Goal: Task Accomplishment & Management: Complete application form

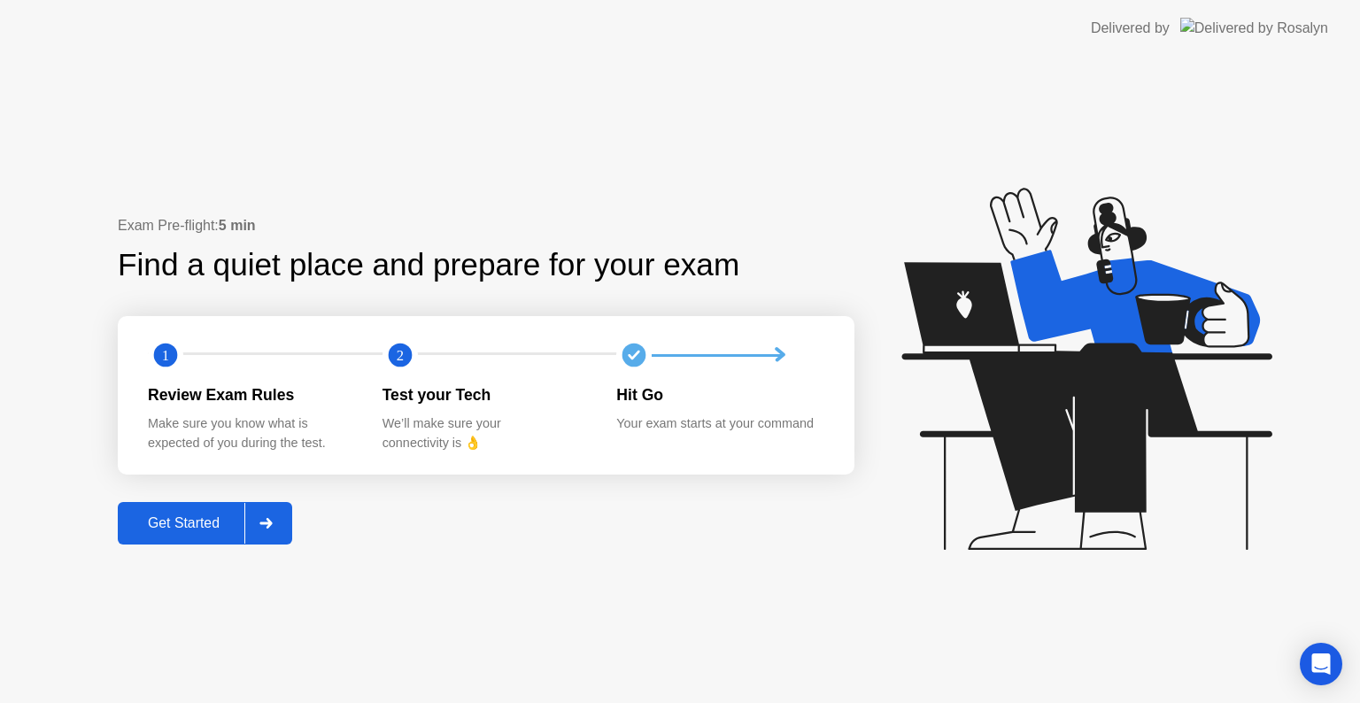
click at [276, 520] on div at bounding box center [265, 523] width 43 height 41
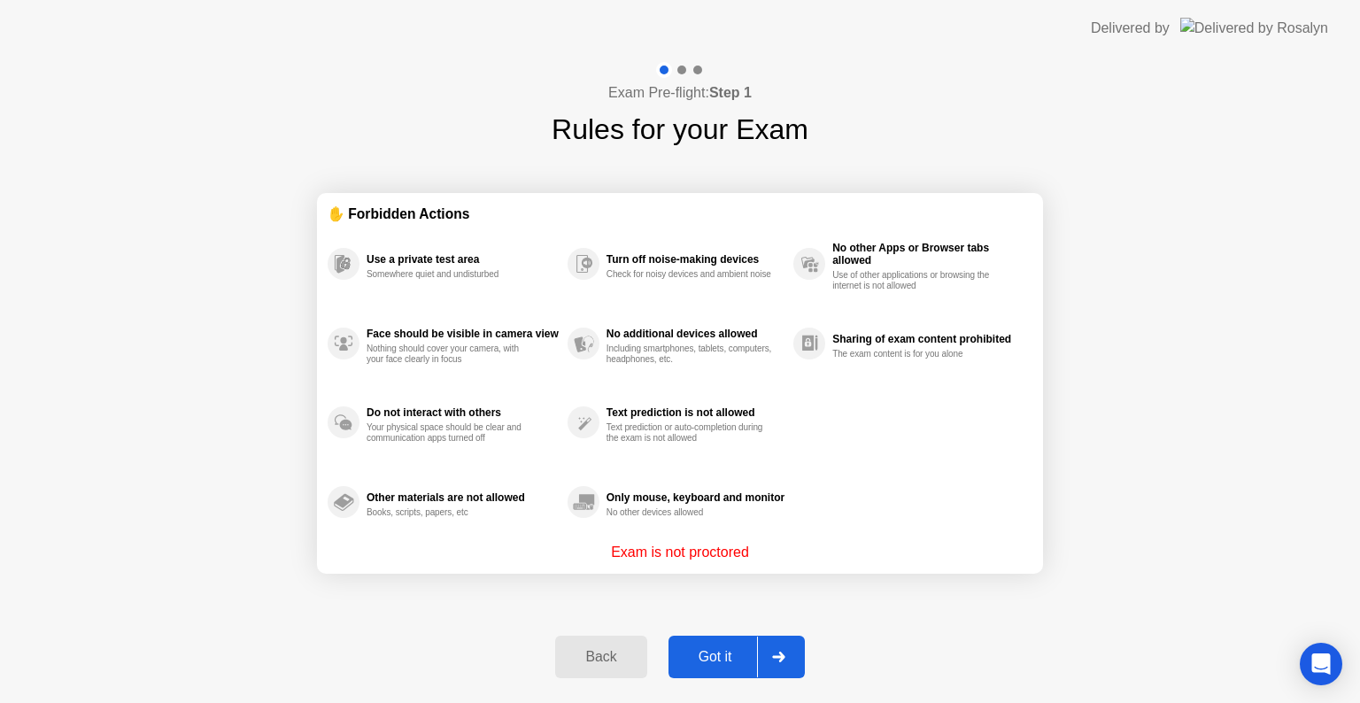
click at [777, 655] on icon at bounding box center [778, 657] width 13 height 11
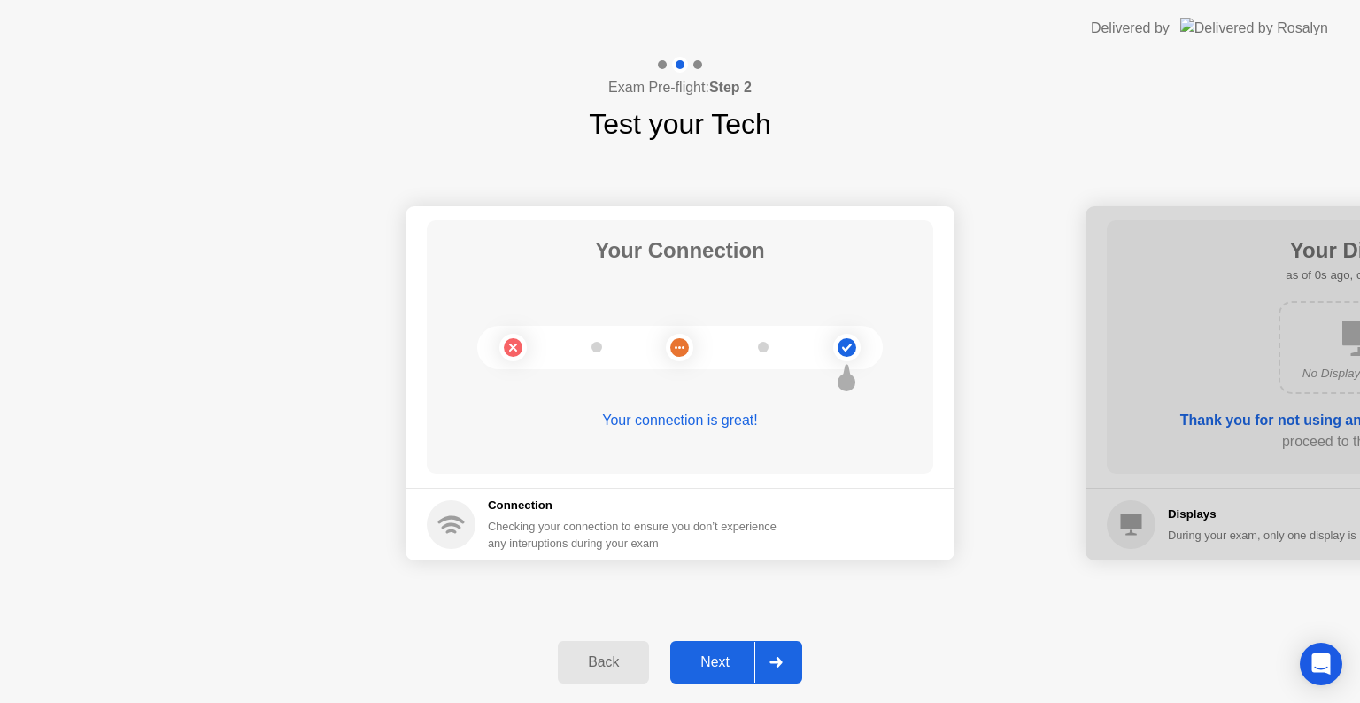
click at [786, 661] on div at bounding box center [776, 662] width 43 height 41
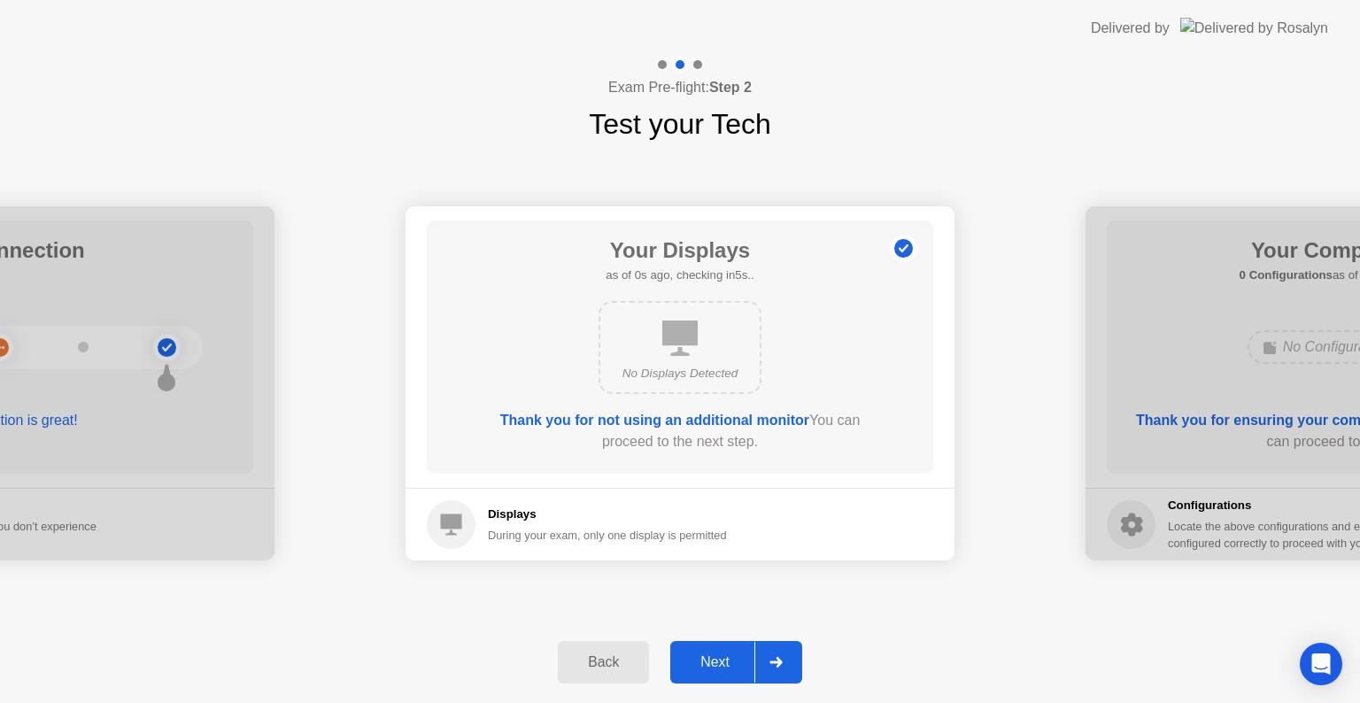
click at [786, 661] on div at bounding box center [776, 662] width 43 height 41
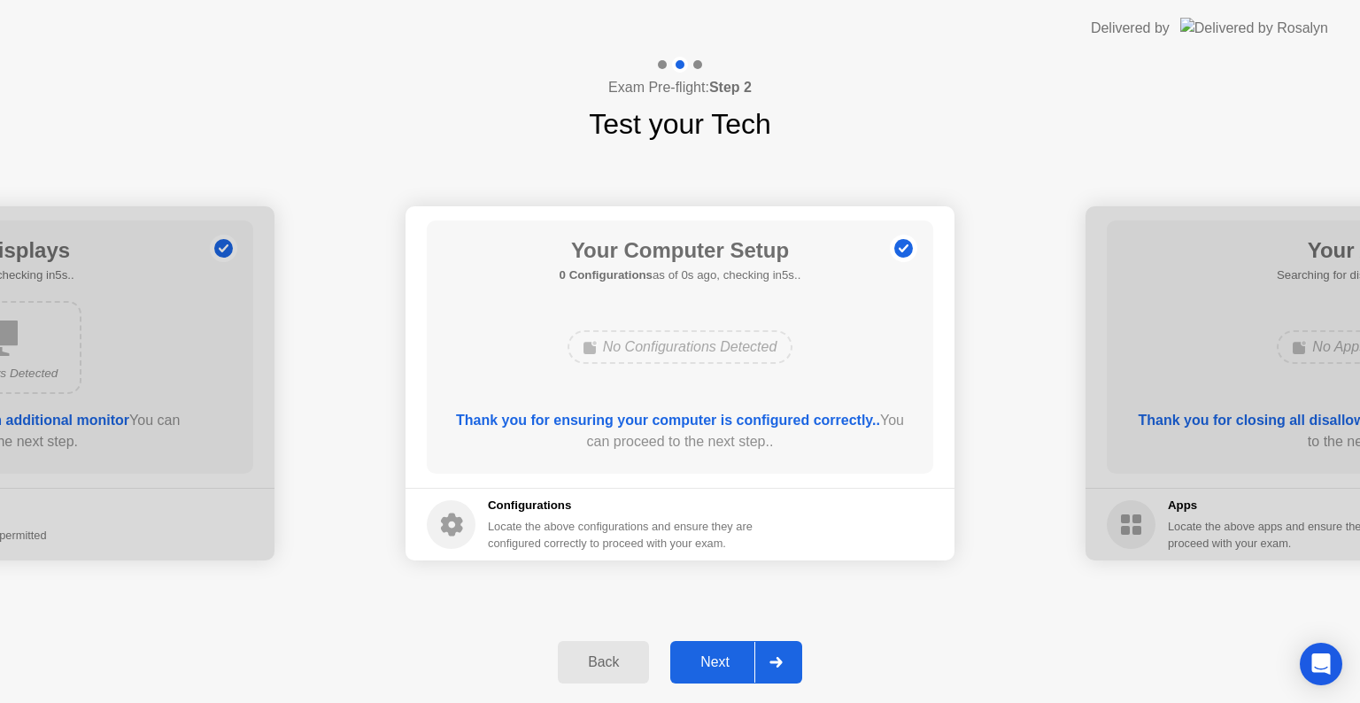
click at [786, 661] on div at bounding box center [776, 662] width 43 height 41
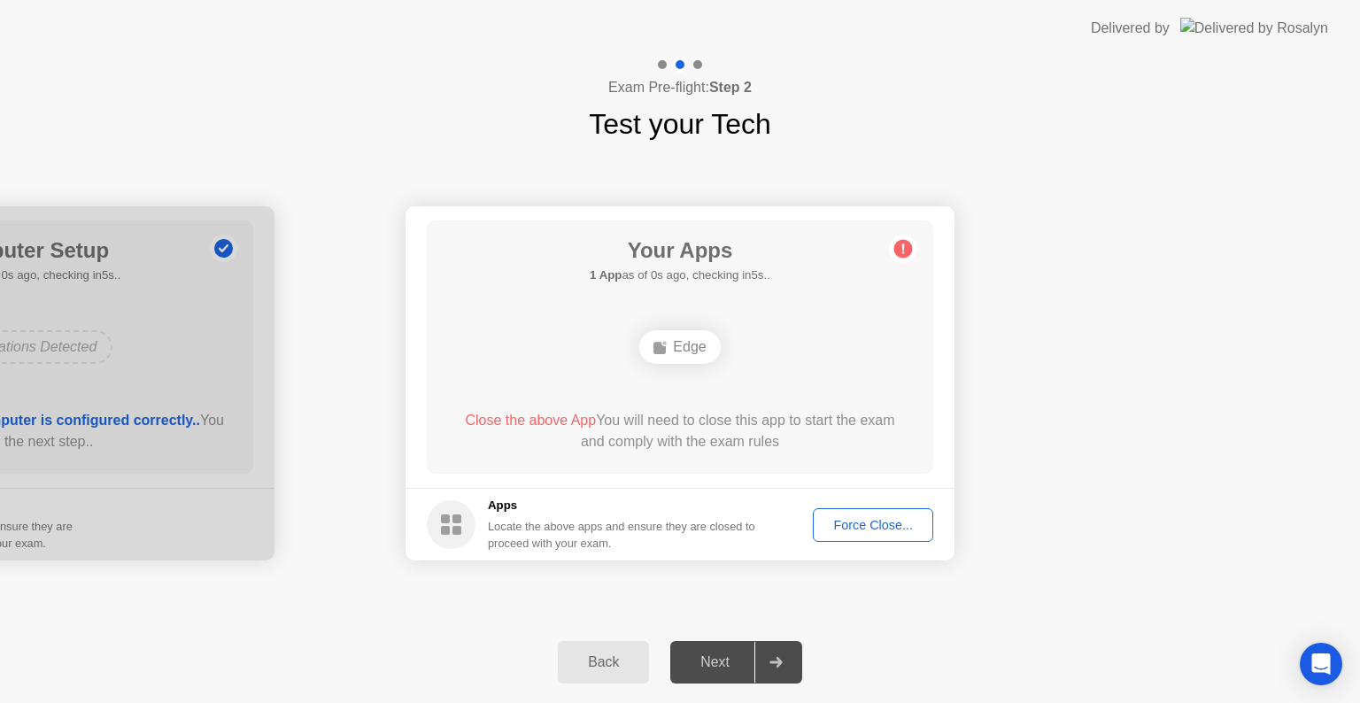
click at [786, 661] on div at bounding box center [776, 662] width 43 height 41
click at [864, 532] on div "Force Close..." at bounding box center [873, 525] width 108 height 14
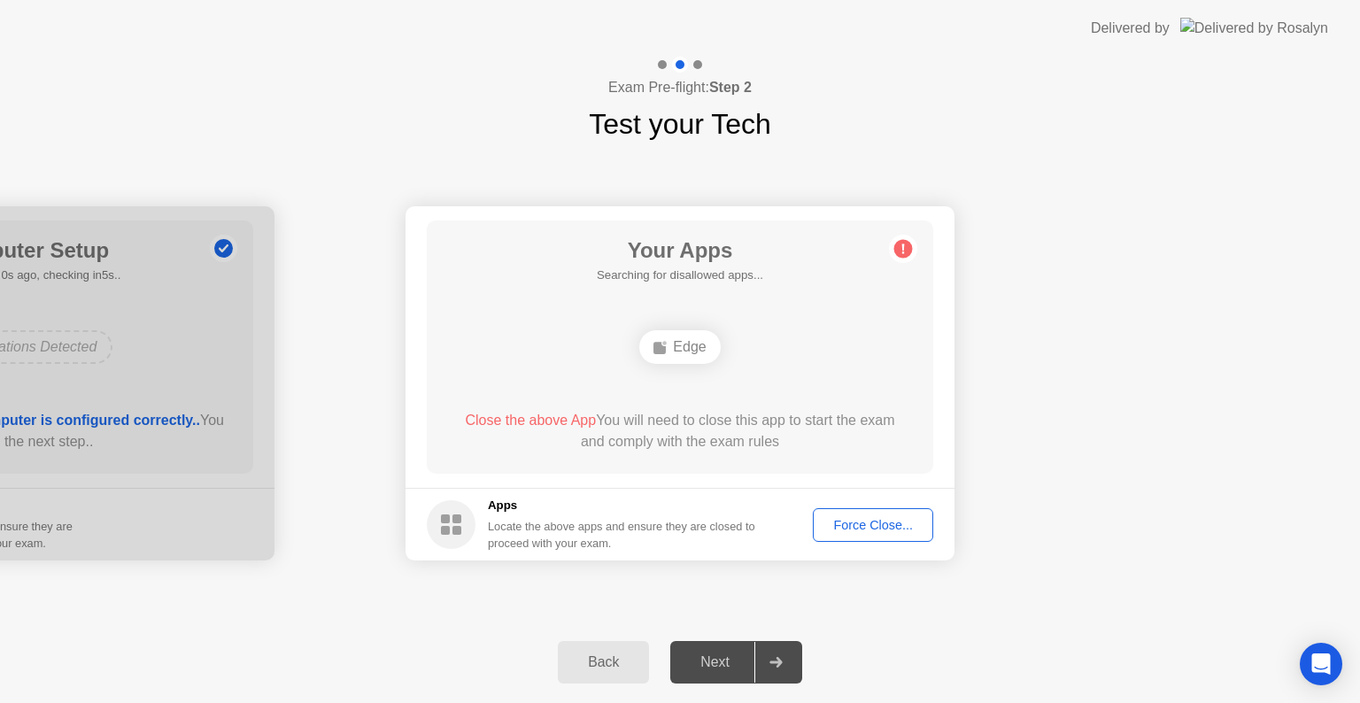
click at [887, 528] on div "Force Close..." at bounding box center [873, 525] width 108 height 14
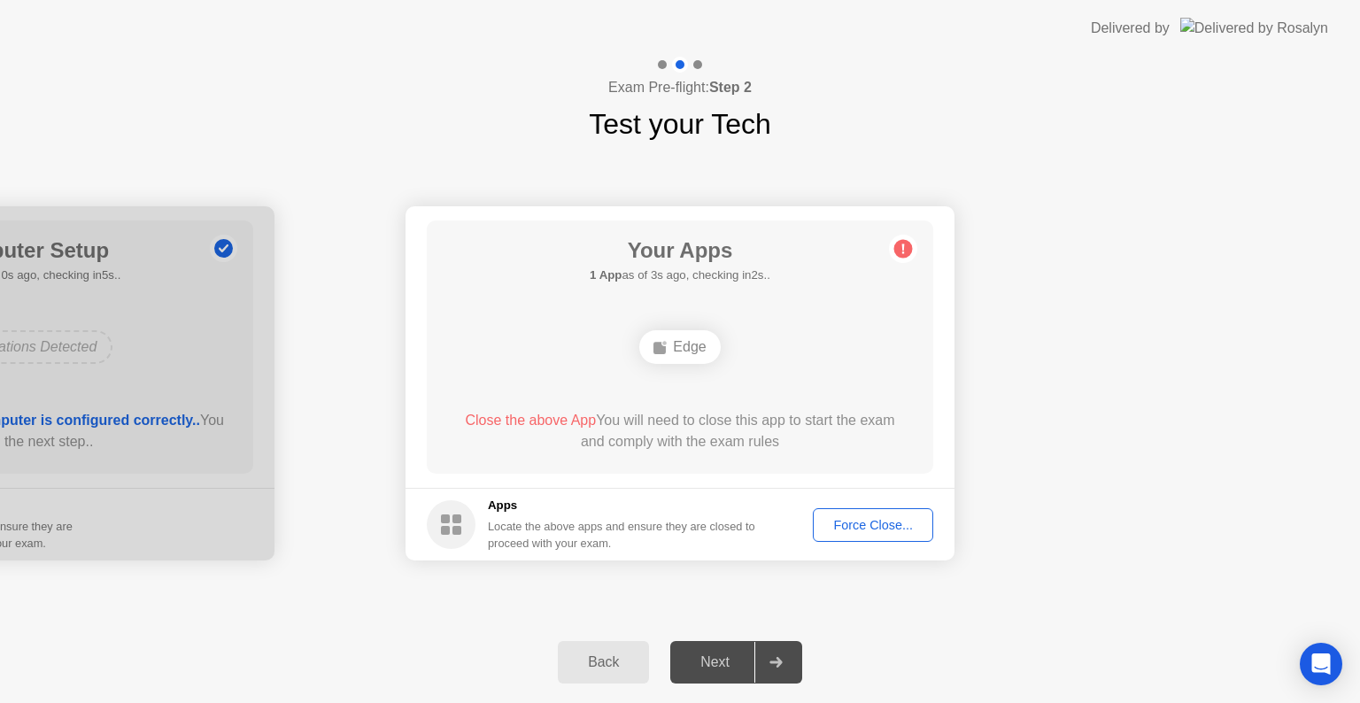
click at [868, 528] on div "Force Close..." at bounding box center [873, 525] width 108 height 14
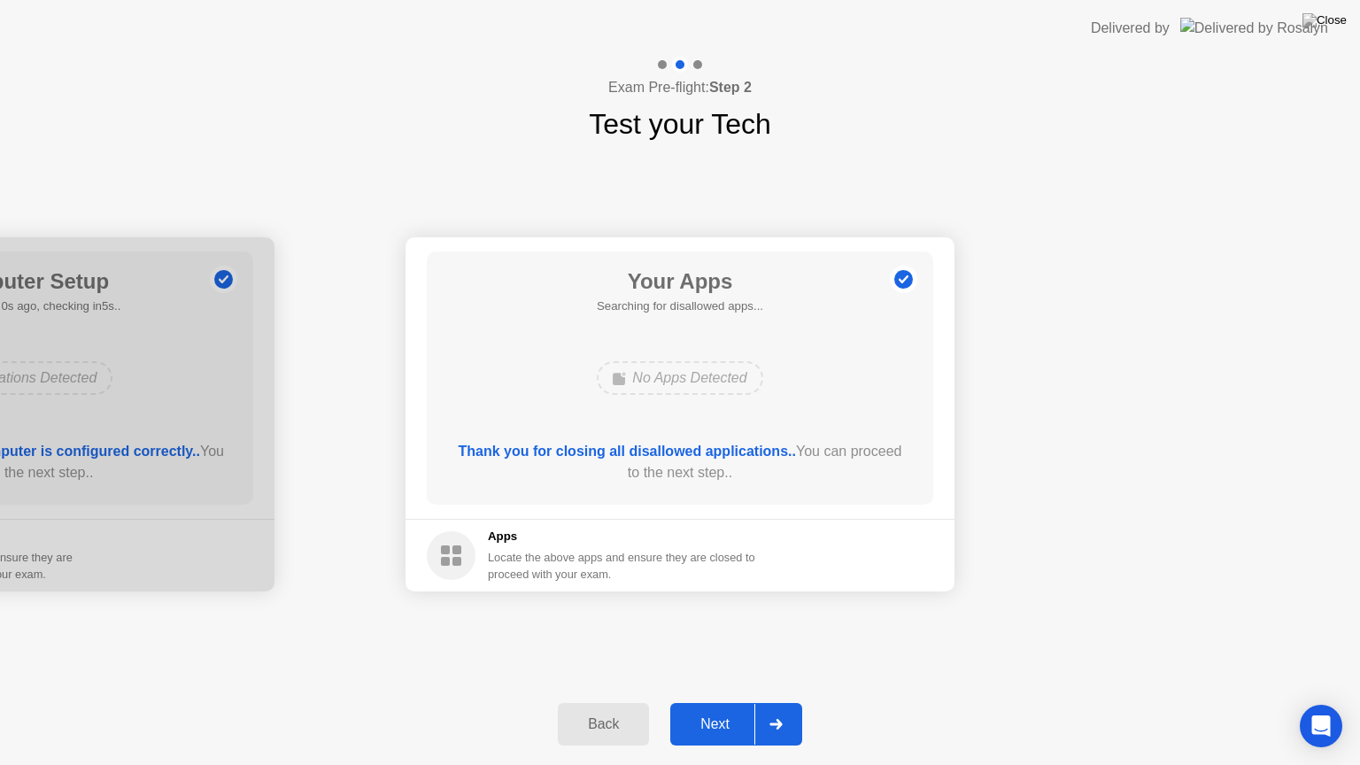
click at [780, 702] on div at bounding box center [776, 724] width 43 height 41
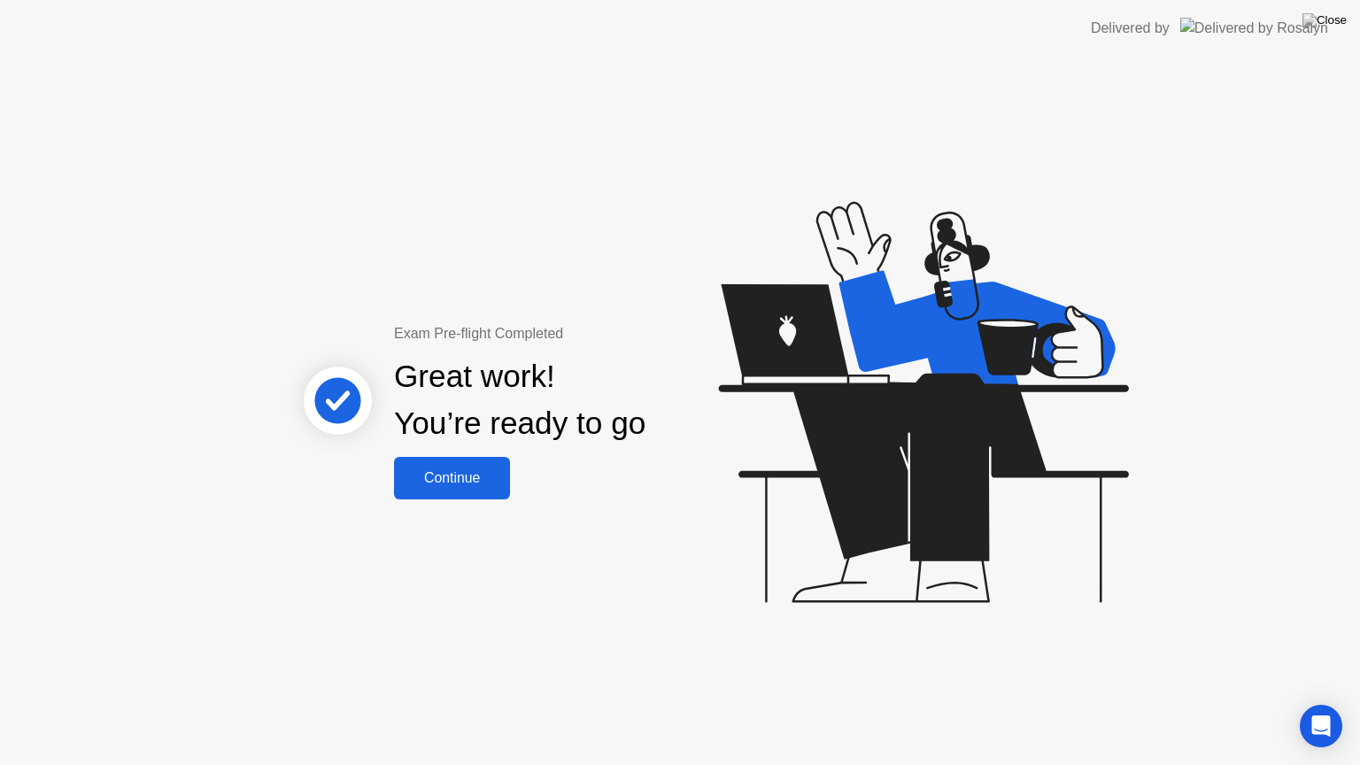
click at [454, 476] on div "Continue" at bounding box center [451, 478] width 105 height 16
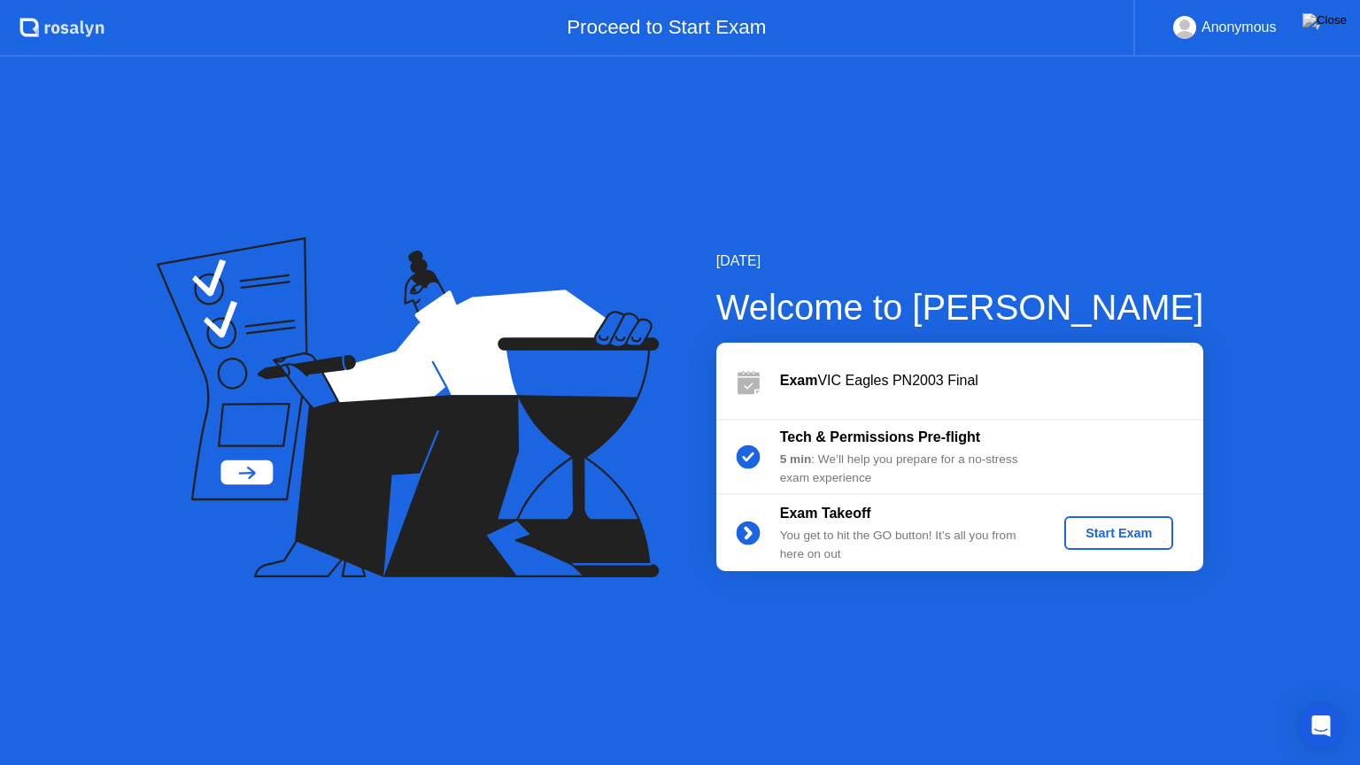
click at [1135, 540] on div "Start Exam" at bounding box center [1119, 533] width 95 height 14
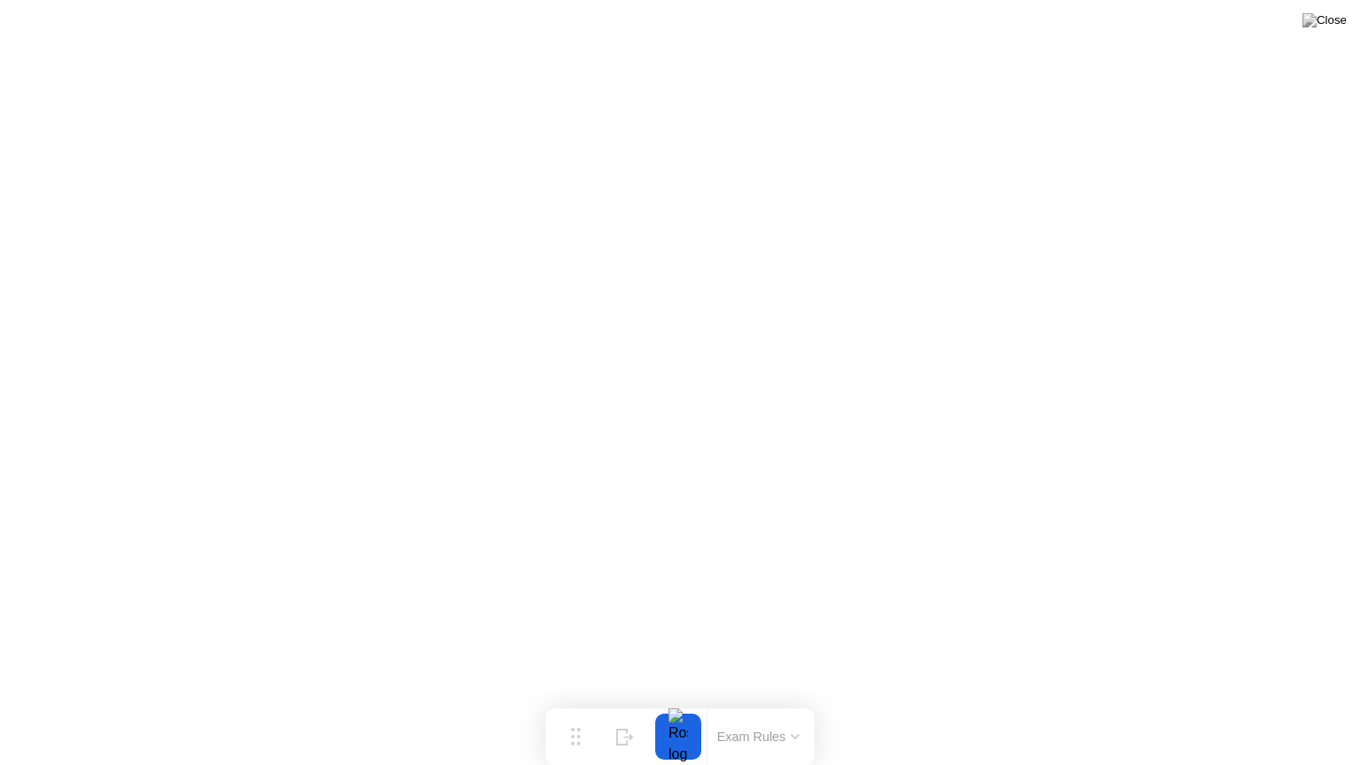
click at [1331, 32] on button at bounding box center [1324, 20] width 53 height 23
click at [1334, 24] on img at bounding box center [1325, 20] width 44 height 14
click at [1338, 25] on img at bounding box center [1325, 20] width 44 height 14
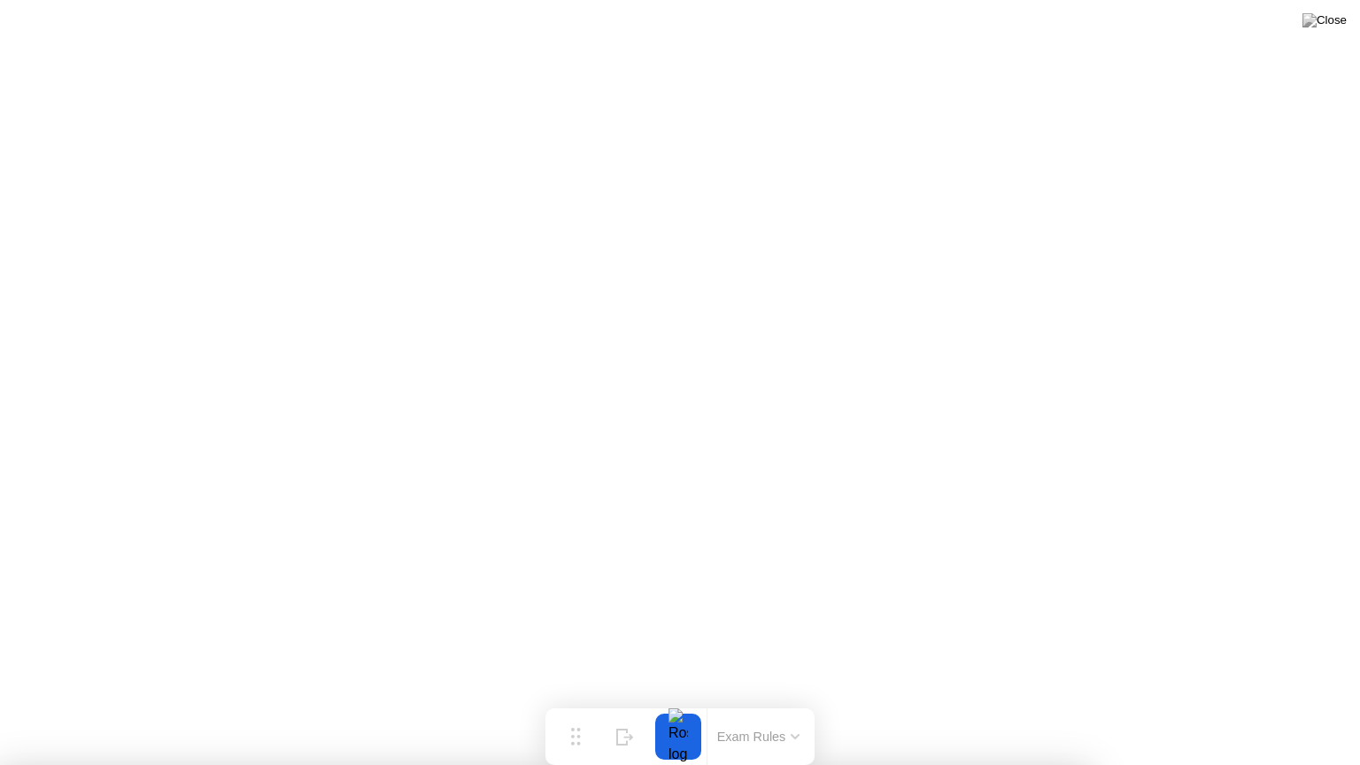
click at [1344, 23] on img at bounding box center [1325, 20] width 44 height 14
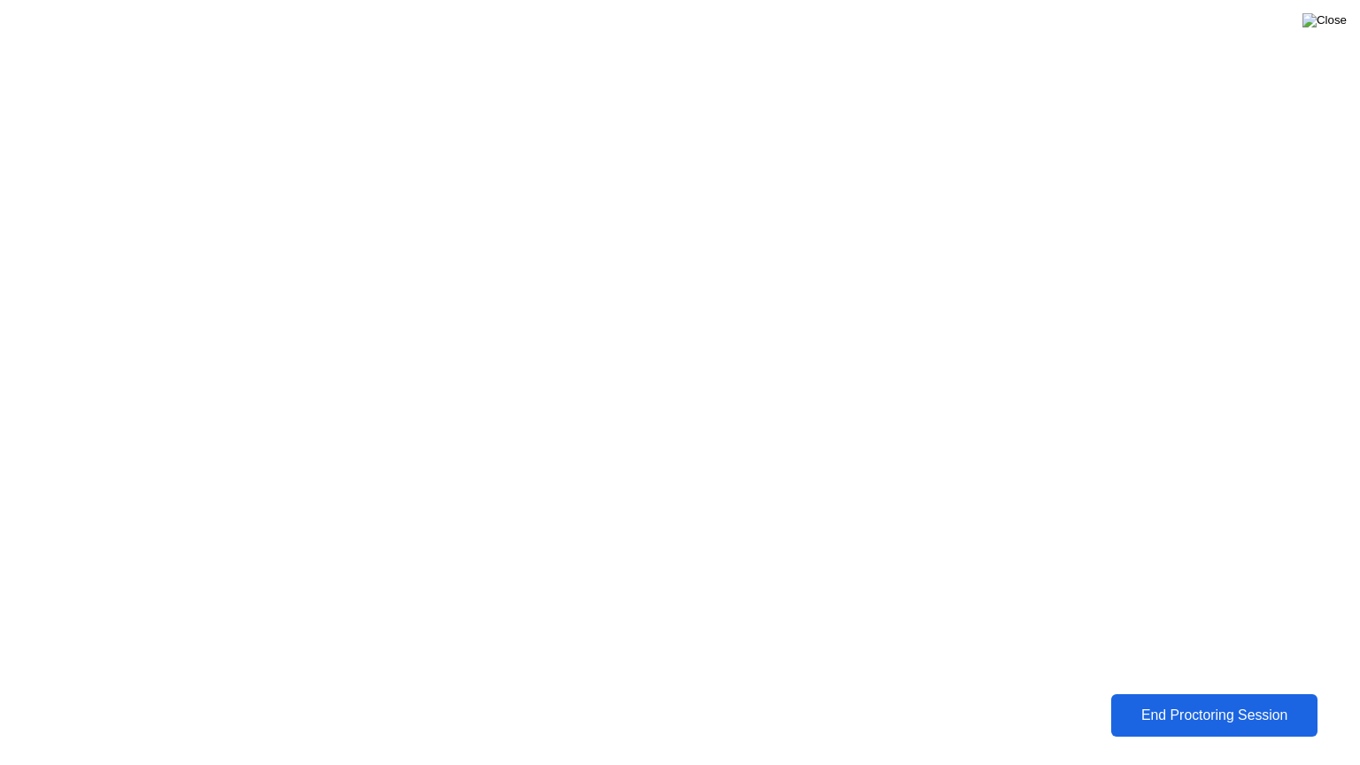
click at [1334, 27] on img at bounding box center [1325, 20] width 44 height 14
